Goal: Information Seeking & Learning: Find specific fact

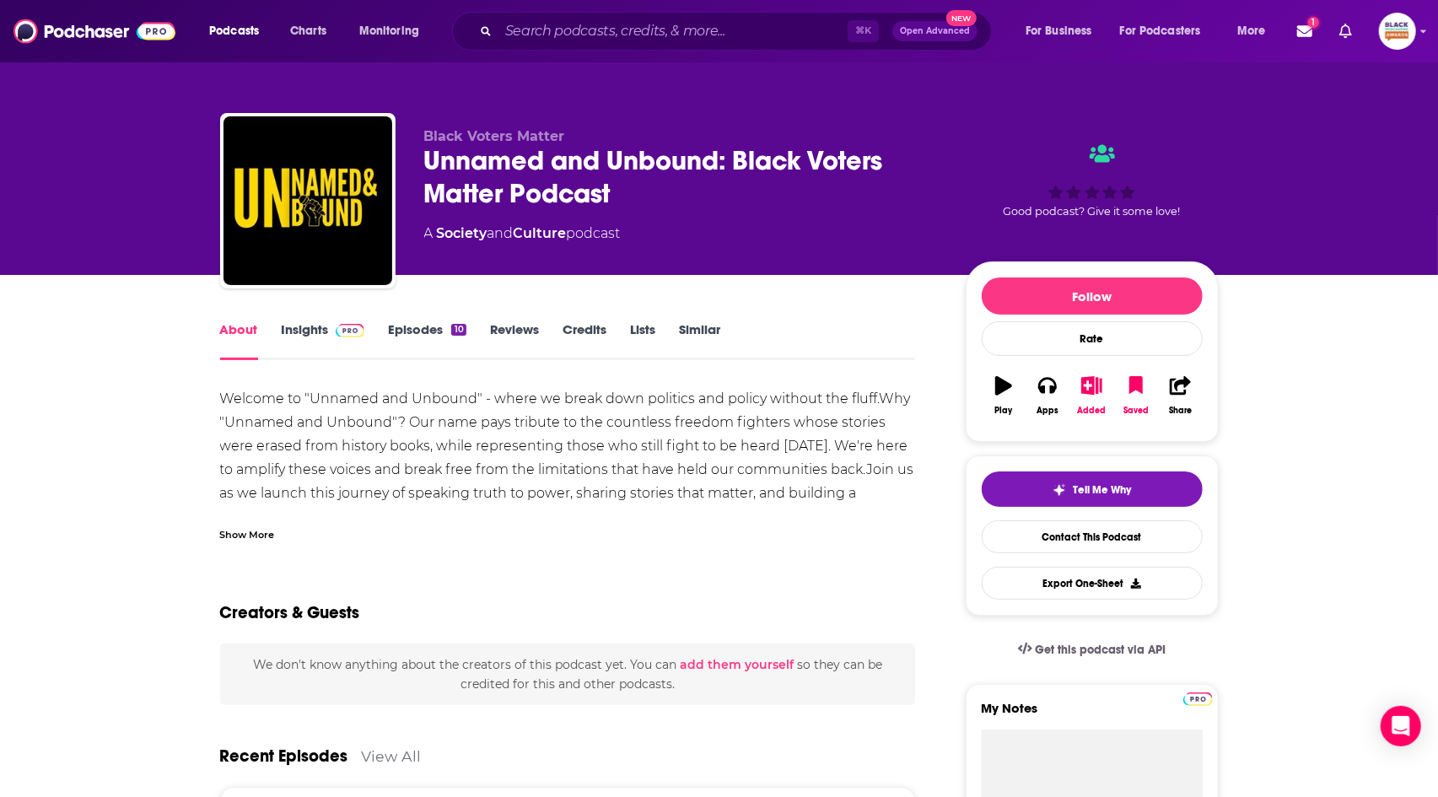
click at [275, 539] on div "Show More" at bounding box center [568, 528] width 696 height 29
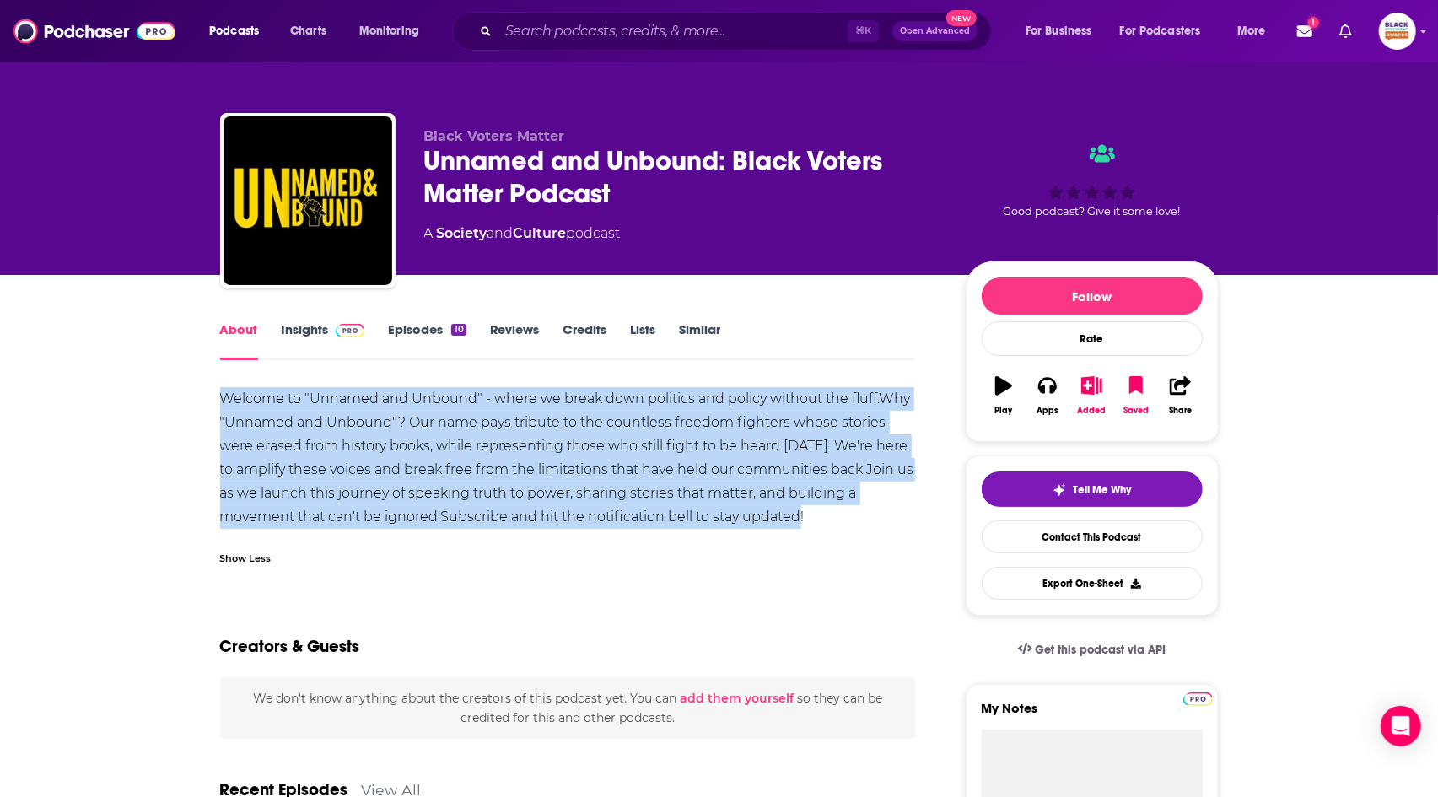
drag, startPoint x: 830, startPoint y: 510, endPoint x: 220, endPoint y: 407, distance: 618.7
click at [220, 407] on div "Welcome to "Unnamed and Unbound" - where we break down politics and policy with…" at bounding box center [568, 458] width 696 height 142
copy div "Welcome to "Unnamed and Unbound" - where we break down politics and policy with…"
click at [552, 40] on input "Search podcasts, credits, & more..." at bounding box center [673, 31] width 349 height 27
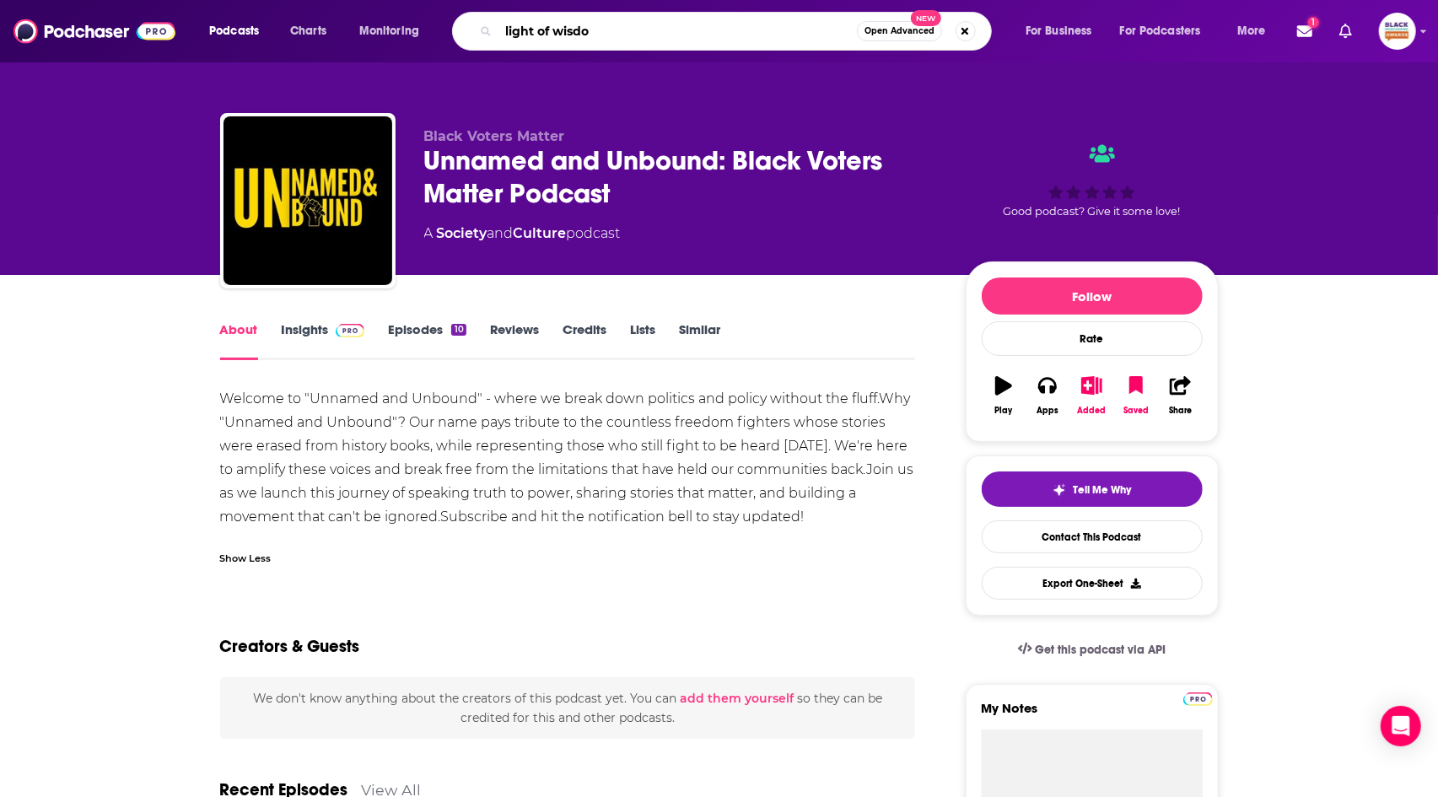
type input "light of wisdom"
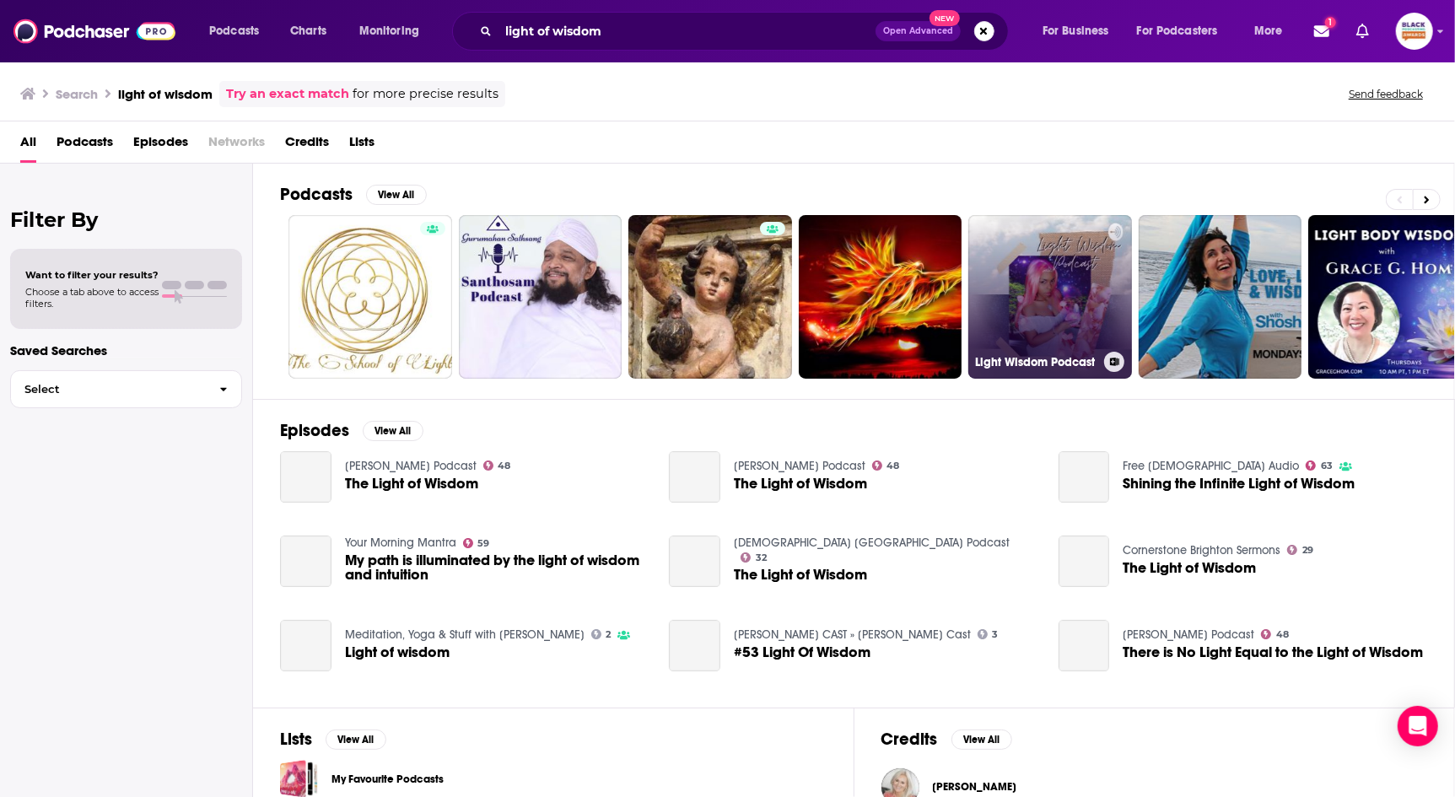
click at [1120, 361] on button at bounding box center [1114, 362] width 20 height 20
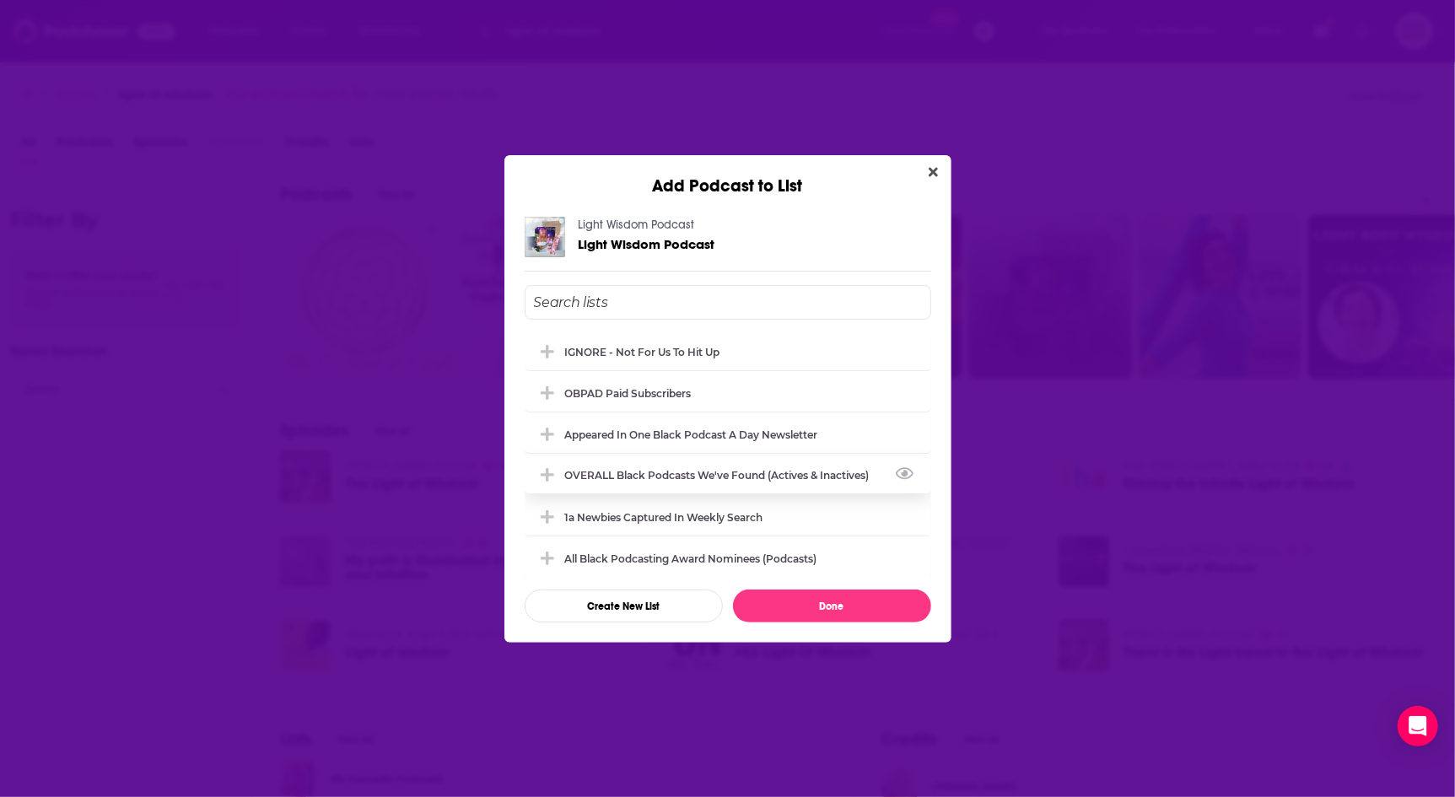
click at [705, 466] on div "OVERALL Black podcasts we've found (actives & inactives)" at bounding box center [728, 474] width 407 height 37
click at [829, 605] on button "Done" at bounding box center [832, 606] width 198 height 33
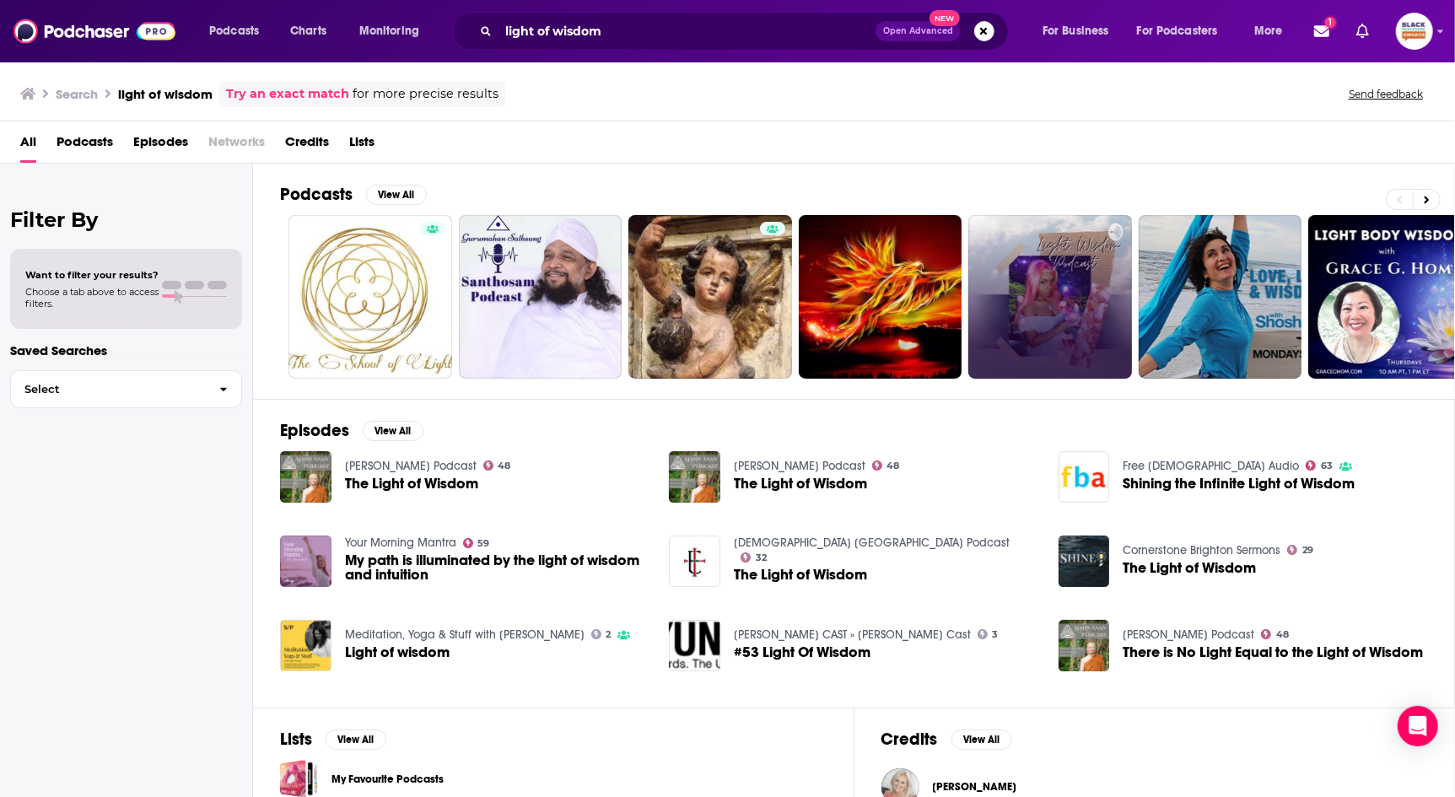
click at [319, 90] on link "Try an exact match" at bounding box center [287, 93] width 123 height 19
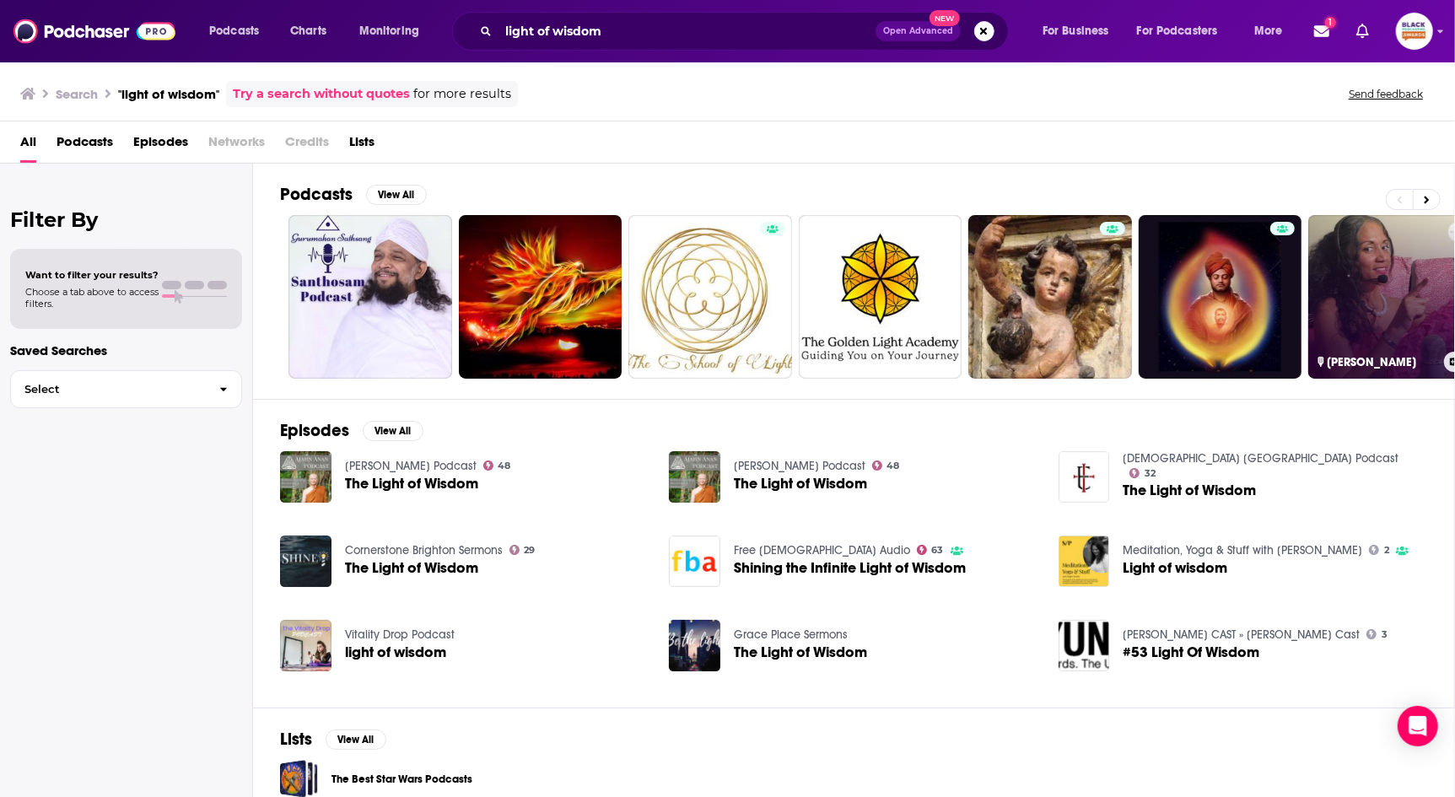
click at [1437, 364] on button at bounding box center [1454, 362] width 20 height 20
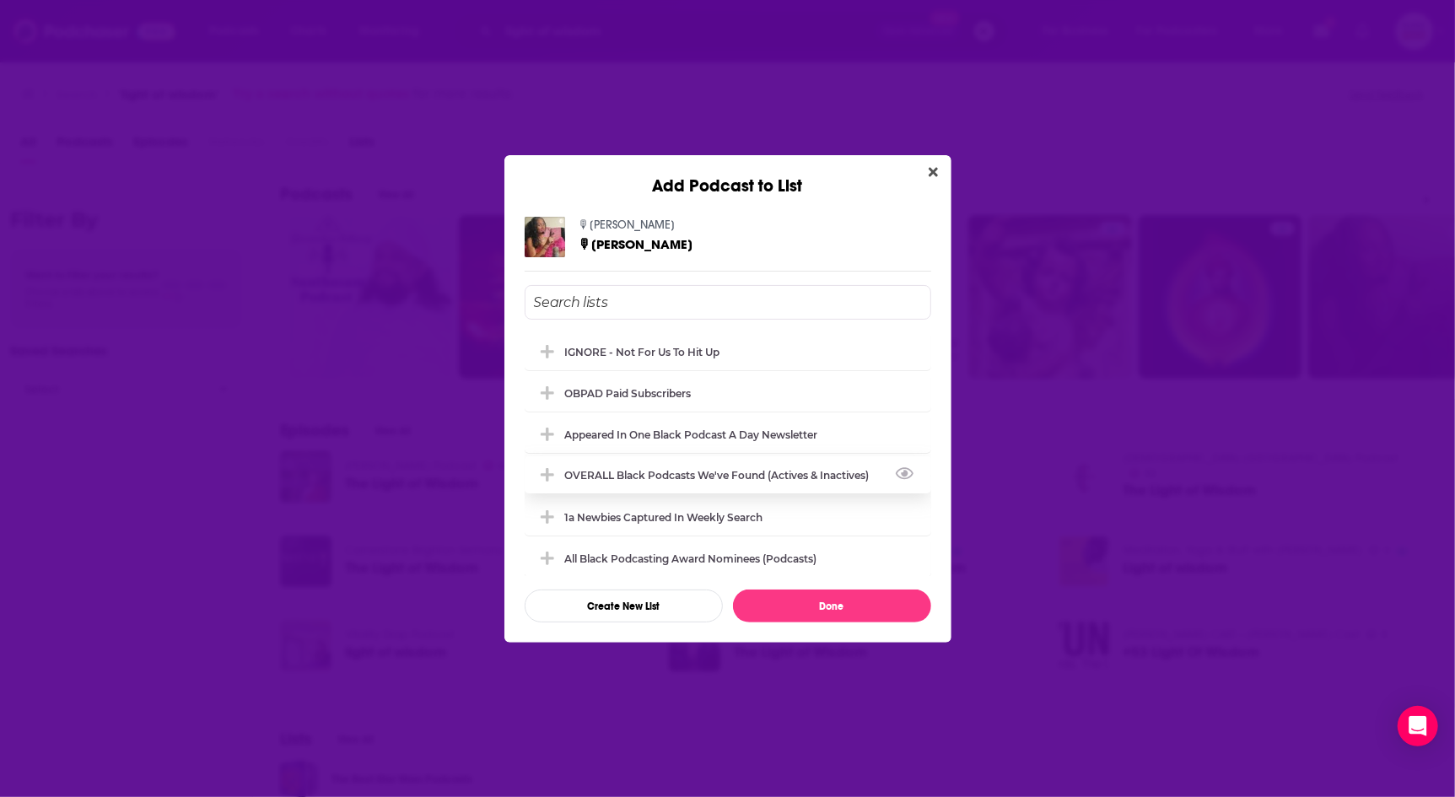
click at [686, 470] on div "OVERALL Black podcasts we've found (actives & inactives)" at bounding box center [722, 475] width 315 height 13
click at [813, 598] on button "Done" at bounding box center [832, 606] width 198 height 33
